Goal: Find specific page/section: Find specific page/section

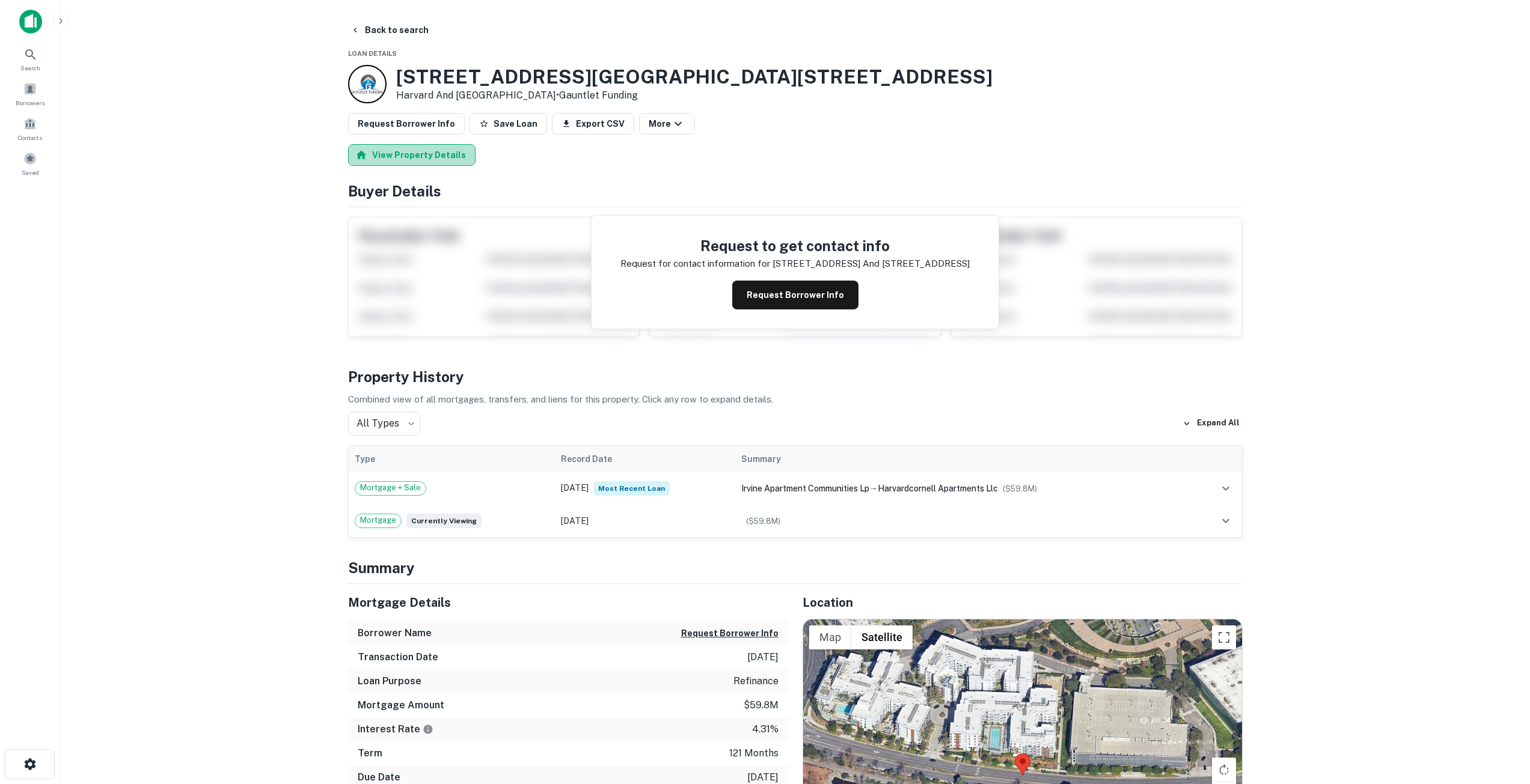
click at [418, 162] on button "View Property Details" at bounding box center [411, 155] width 127 height 21
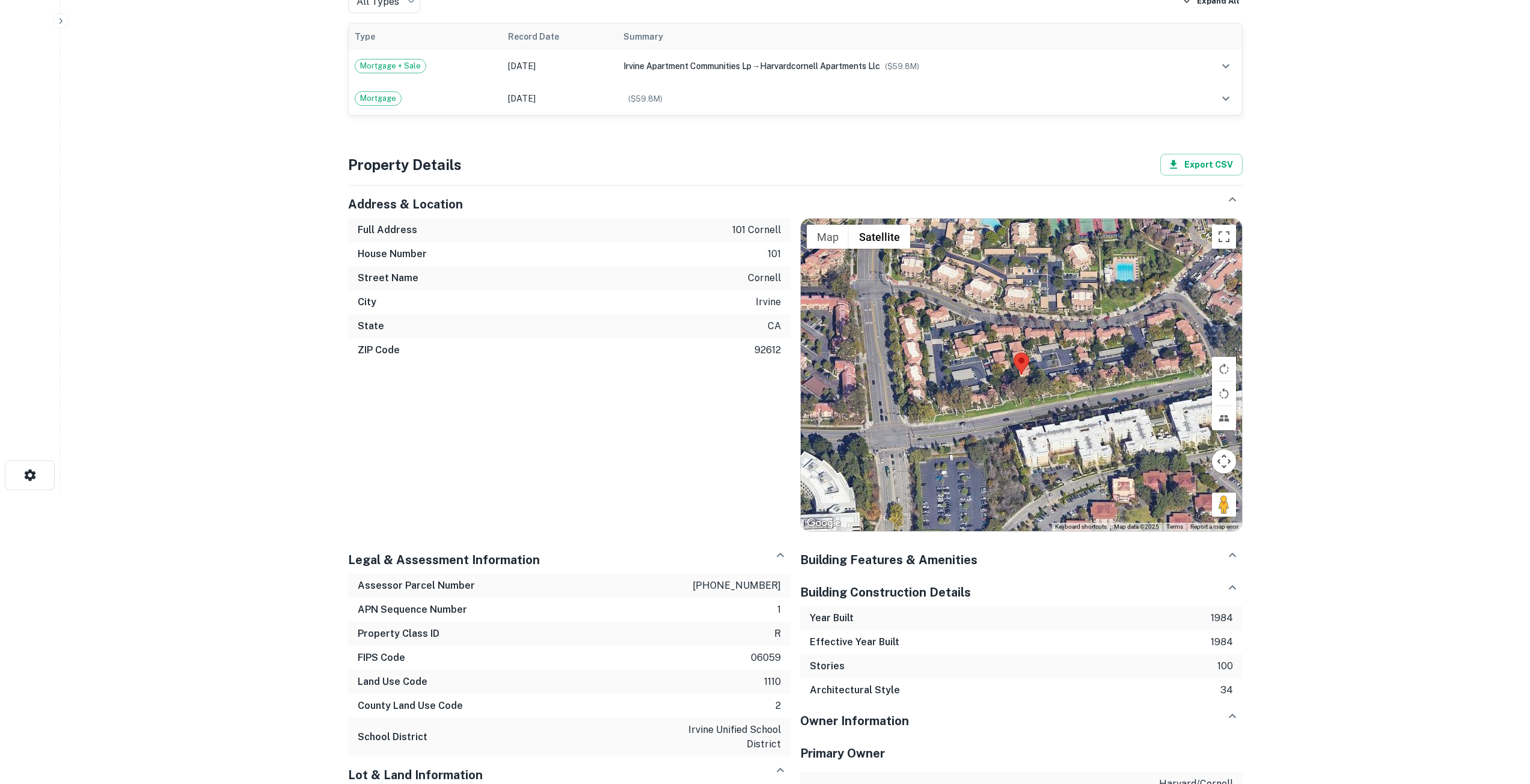
scroll to position [216, 0]
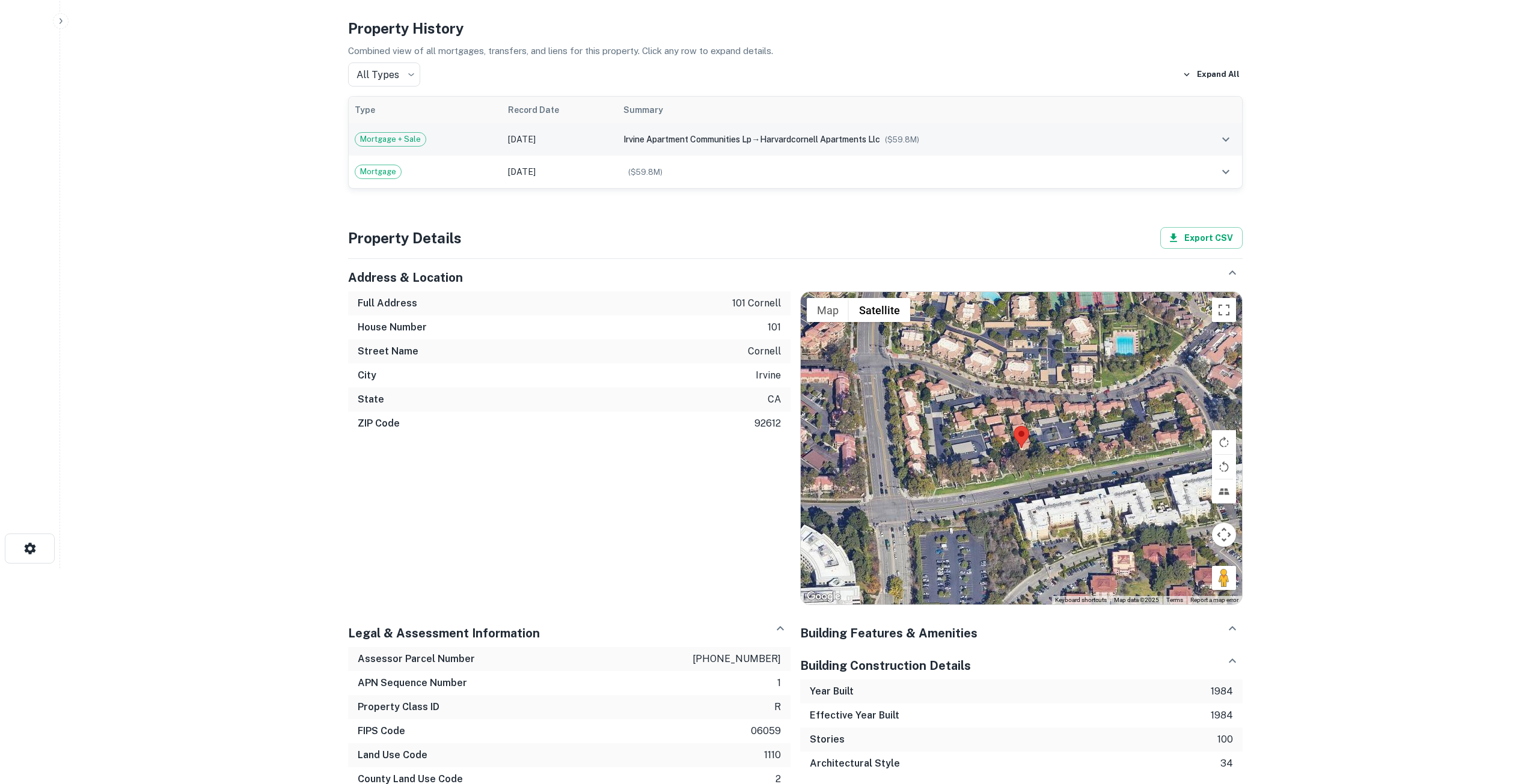
click at [409, 142] on span "Mortgage + Sale" at bounding box center [391, 139] width 71 height 12
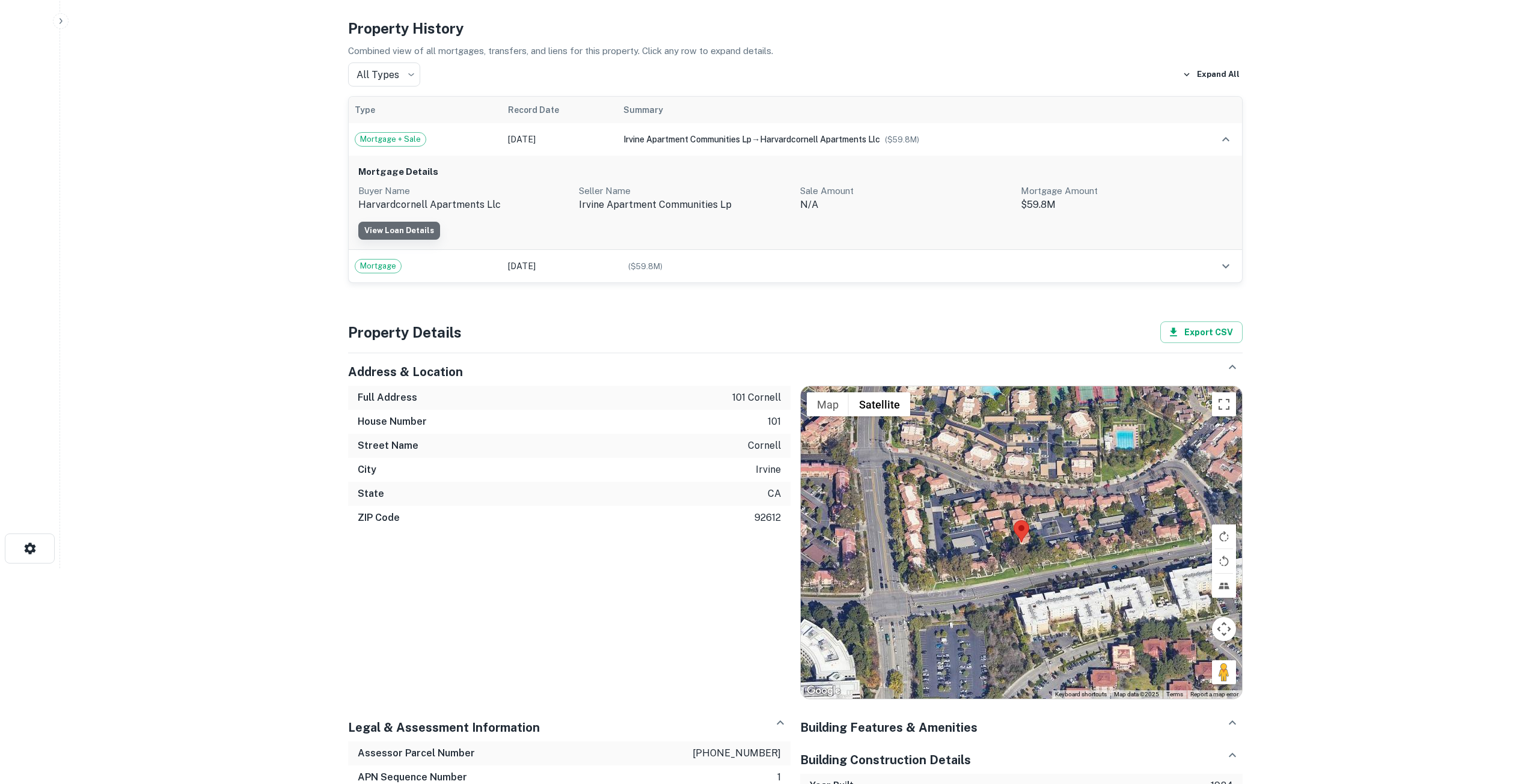
click at [405, 234] on link "View Loan Details" at bounding box center [399, 230] width 82 height 18
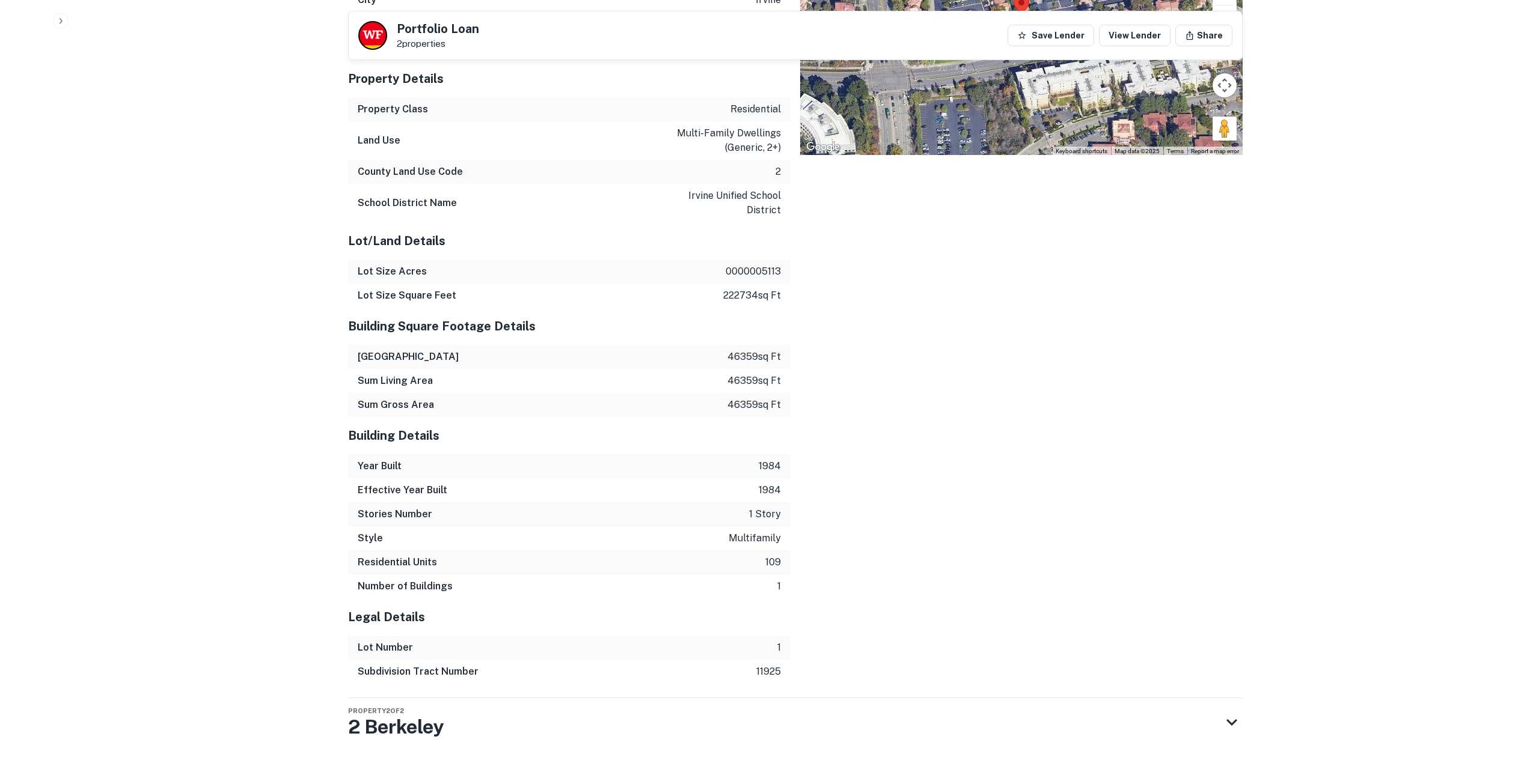
scroll to position [1243, 0]
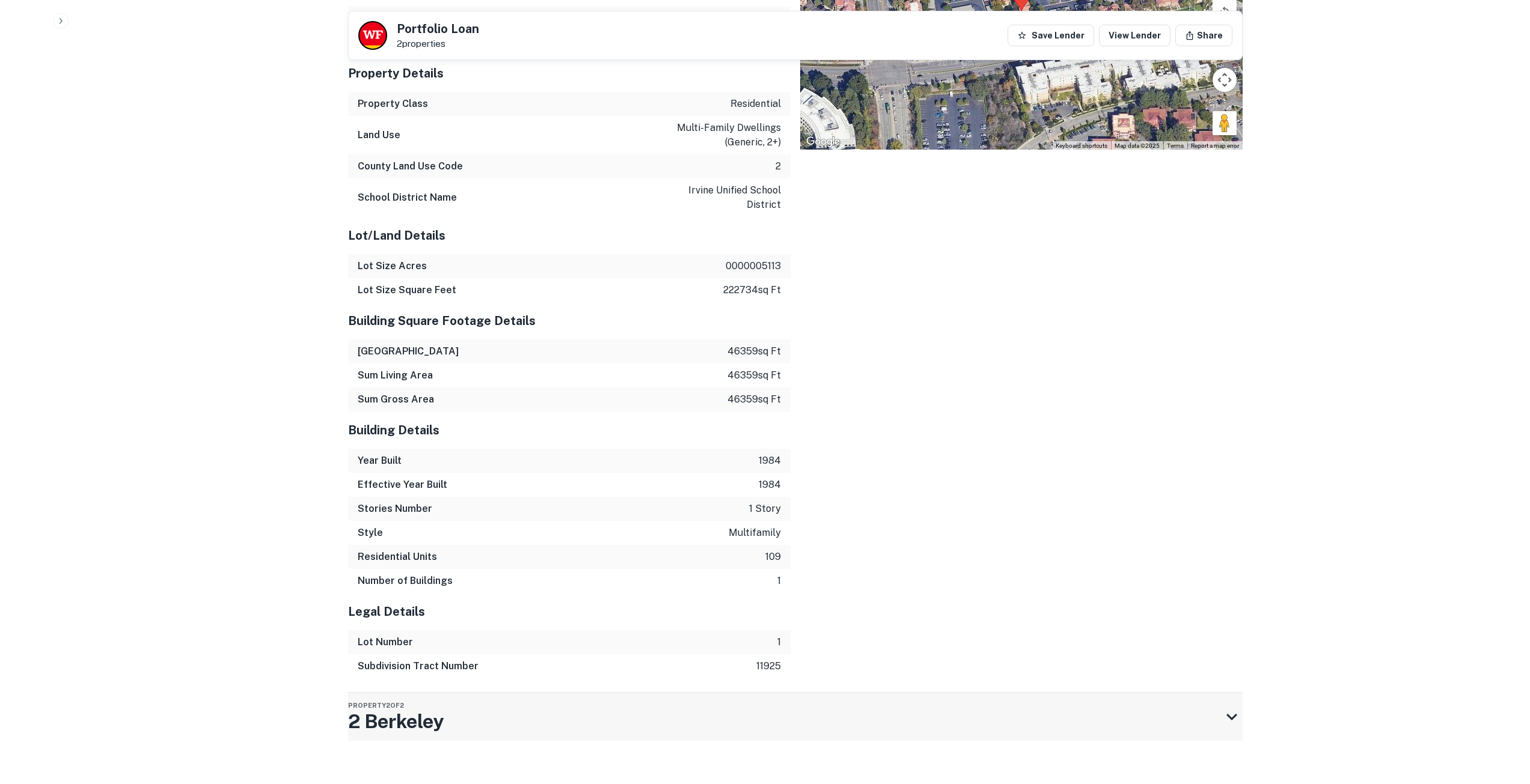
click at [1226, 706] on icon at bounding box center [1232, 717] width 21 height 21
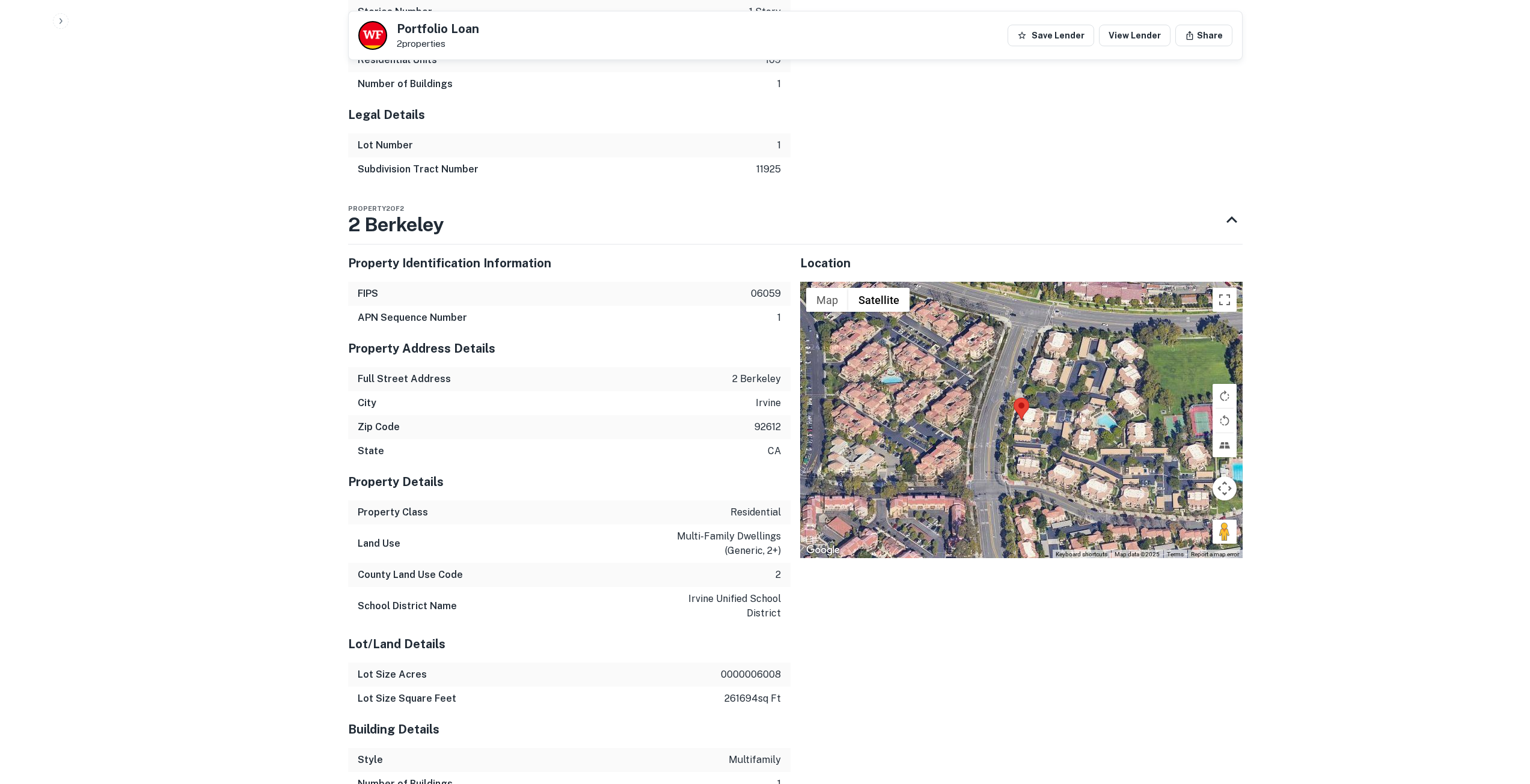
scroll to position [1630, 0]
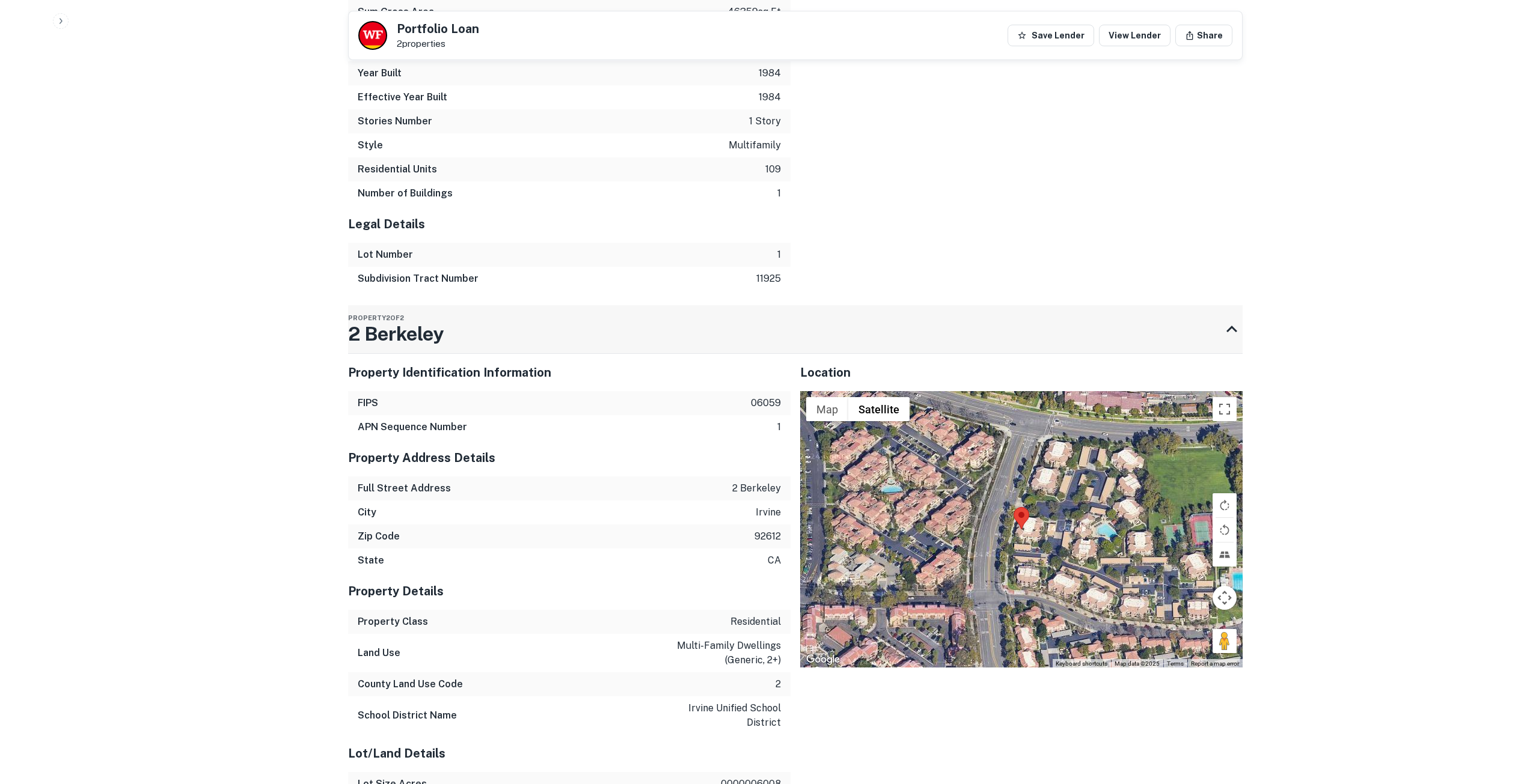
drag, startPoint x: 345, startPoint y: 335, endPoint x: 474, endPoint y: 332, distance: 129.0
click at [474, 332] on div "Property 2 of 2 2 Berkeley Property Identification Information FIPS 06059 APN S…" at bounding box center [795, 644] width 894 height 676
drag, startPoint x: 728, startPoint y: 473, endPoint x: 781, endPoint y: 477, distance: 53.2
click at [781, 477] on div "Full Street Address [GEOGRAPHIC_DATA]" at bounding box center [569, 489] width 442 height 24
copy p "2 berkeley"
